Goal: Information Seeking & Learning: Learn about a topic

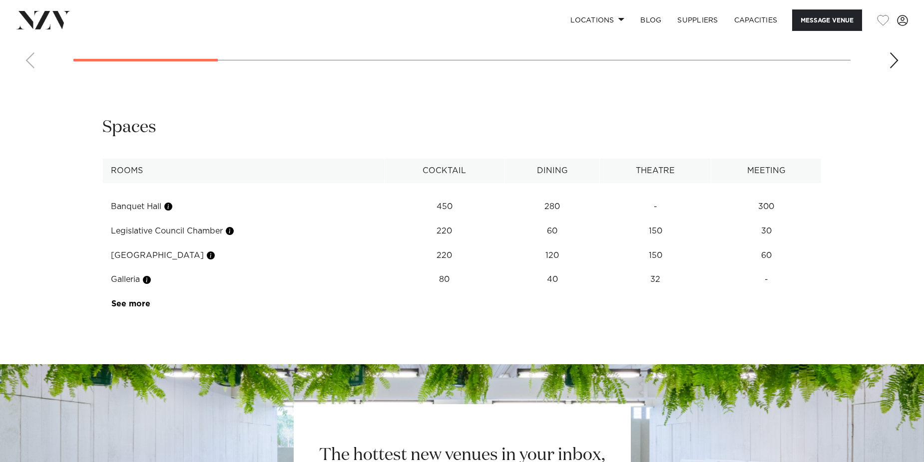
scroll to position [1298, 0]
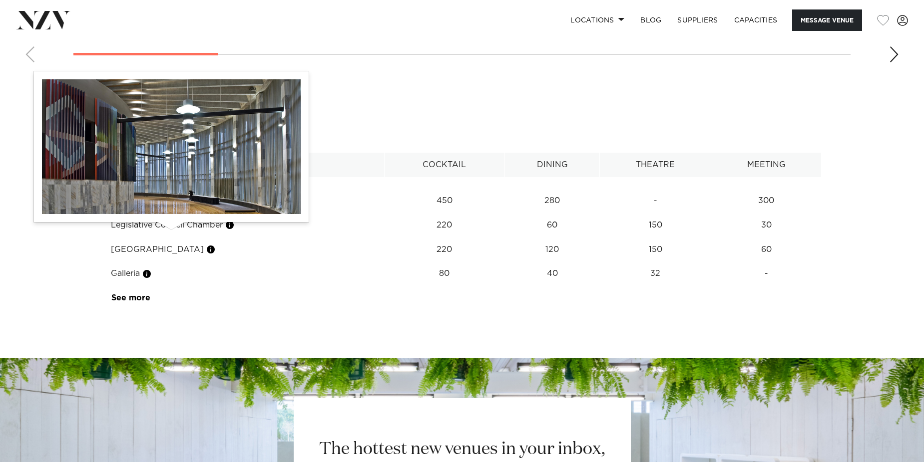
click at [171, 206] on button "button" at bounding box center [168, 201] width 10 height 10
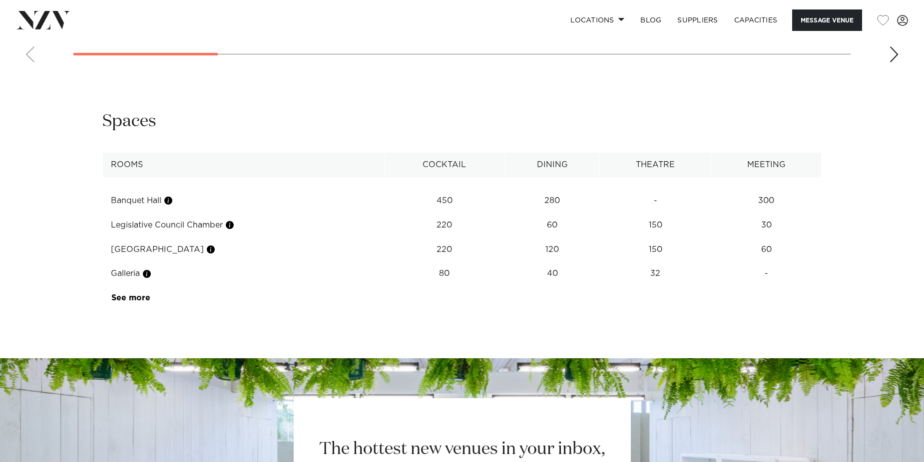
click at [149, 213] on td "Banquet Hall" at bounding box center [244, 201] width 282 height 24
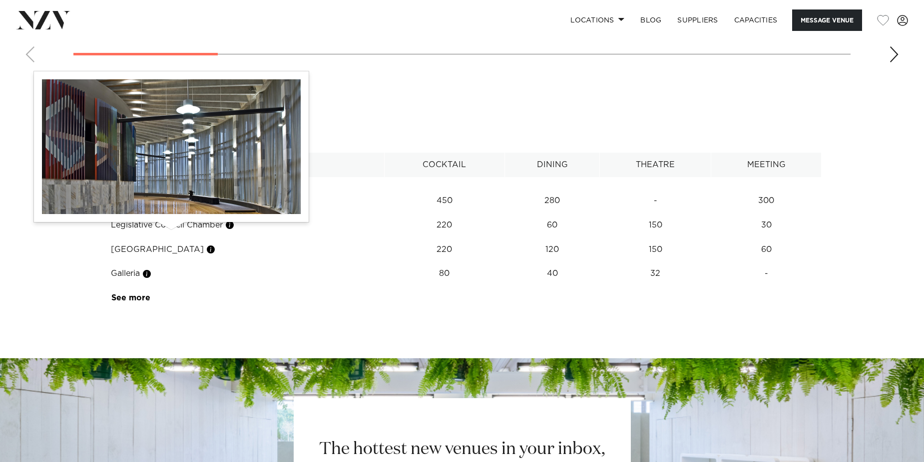
click at [170, 206] on button "button" at bounding box center [168, 201] width 10 height 10
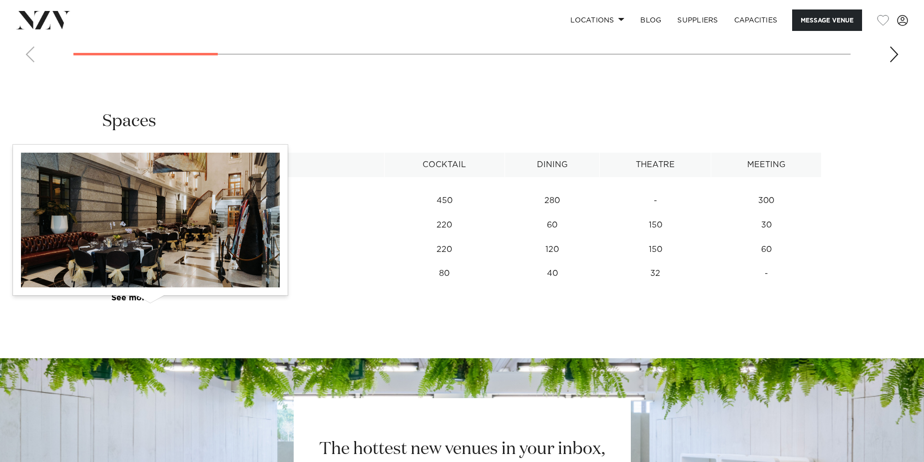
click at [146, 279] on button "button" at bounding box center [147, 274] width 10 height 10
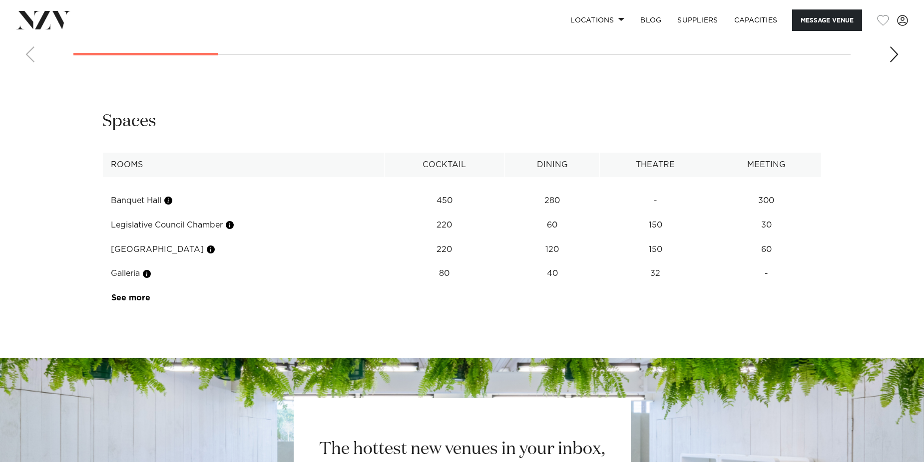
click at [132, 213] on td "Banquet Hall" at bounding box center [244, 201] width 282 height 24
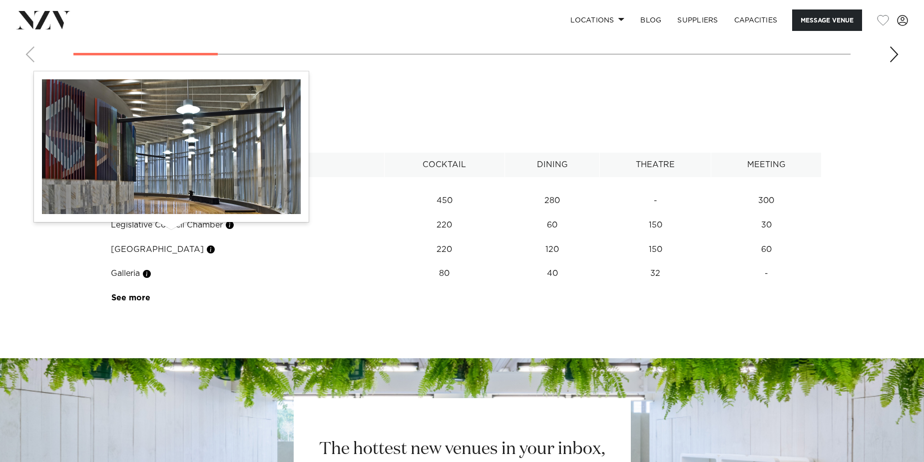
click at [169, 206] on button "button" at bounding box center [168, 201] width 10 height 10
